Goal: Check status: Check status

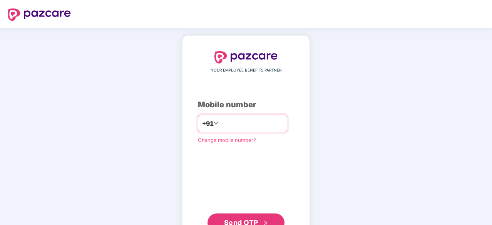
click at [227, 127] on input "number" at bounding box center [251, 124] width 63 height 12
type input "**********"
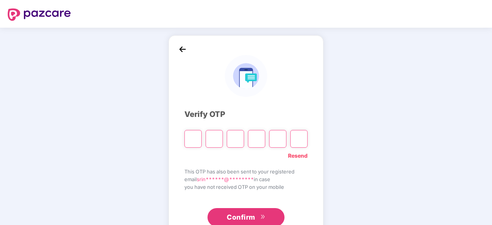
click at [199, 140] on input "Please enter verification code. Digit 1" at bounding box center [193, 139] width 17 height 18
type input "*"
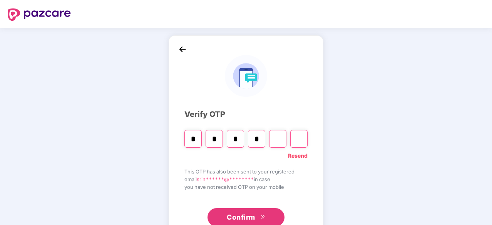
type input "*"
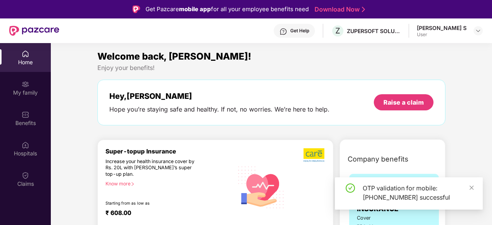
click at [311, 75] on div "Welcome back, [PERSON_NAME]! Enjoy your benefits! Hey, [PERSON_NAME] Hope you’r…" at bounding box center [271, 91] width 354 height 84
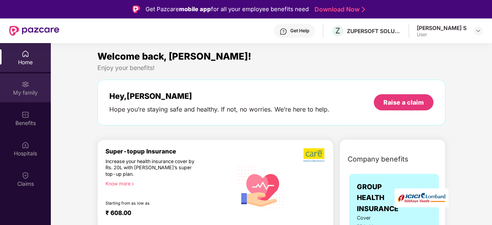
click at [18, 89] on div "My family" at bounding box center [25, 93] width 51 height 8
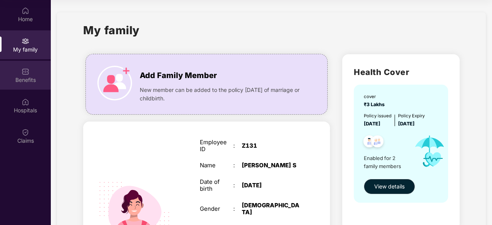
click at [27, 81] on div "Benefits" at bounding box center [25, 80] width 51 height 8
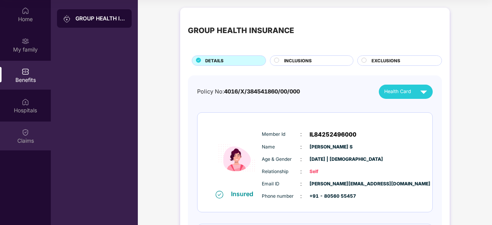
click at [26, 131] on img at bounding box center [26, 133] width 8 height 8
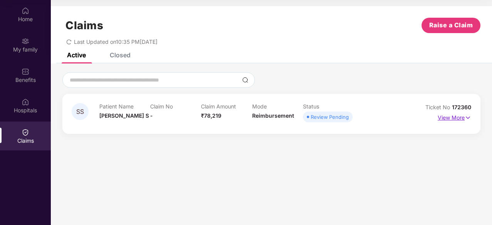
click at [465, 118] on img at bounding box center [468, 118] width 7 height 8
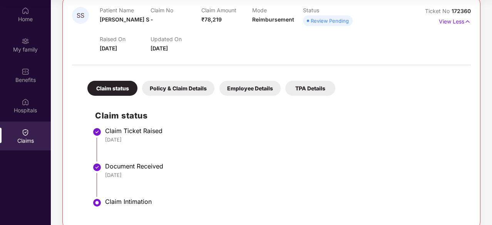
scroll to position [107, 0]
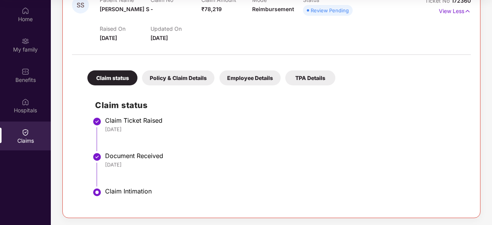
click at [175, 82] on div "Policy & Claim Details" at bounding box center [178, 78] width 72 height 15
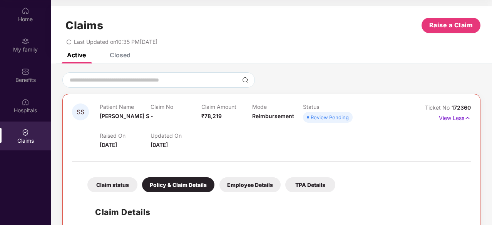
scroll to position [0, 0]
click at [250, 186] on div "Employee Details" at bounding box center [250, 185] width 61 height 15
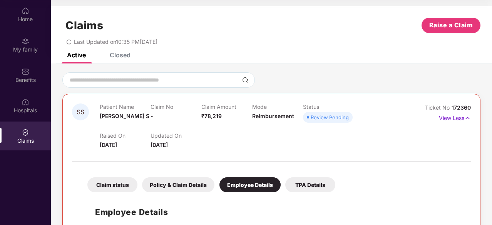
scroll to position [42, 0]
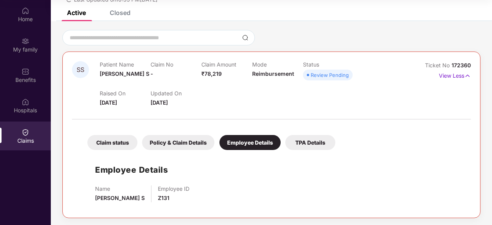
click at [299, 151] on div "Claim status Policy & Claim Details Employee Details TPA Details Employee Detai…" at bounding box center [271, 166] width 399 height 85
click at [300, 147] on div "TPA Details" at bounding box center [311, 142] width 50 height 15
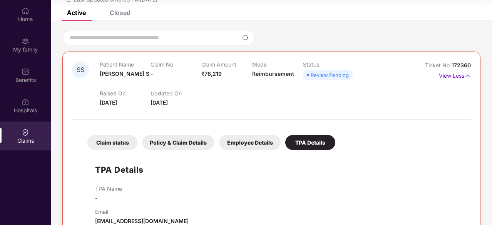
scroll to position [59, 0]
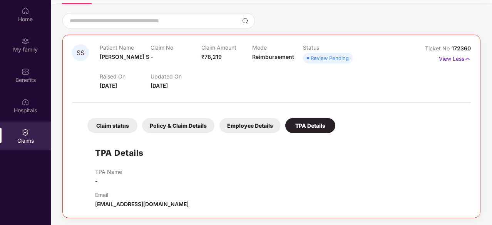
click at [108, 121] on div "Claim status" at bounding box center [112, 125] width 50 height 15
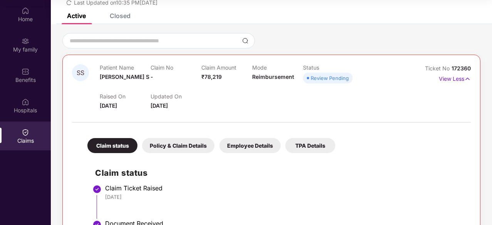
scroll to position [0, 0]
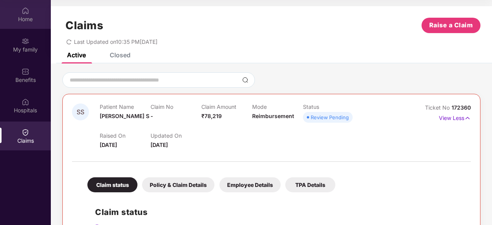
click at [31, 15] on div "Home" at bounding box center [25, 14] width 51 height 29
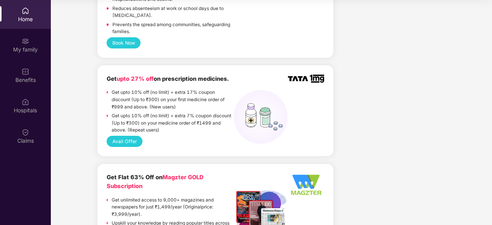
scroll to position [424, 0]
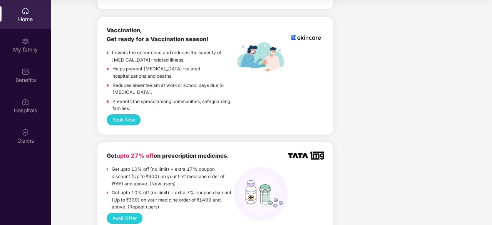
click at [127, 114] on button "Book Now" at bounding box center [124, 119] width 34 height 11
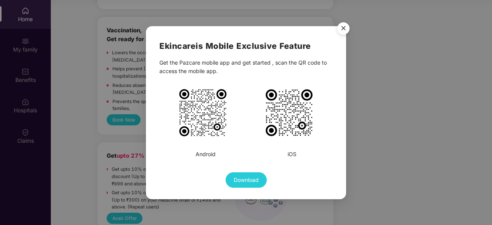
click at [344, 30] on img "Close" at bounding box center [344, 30] width 22 height 22
